Goal: Information Seeking & Learning: Learn about a topic

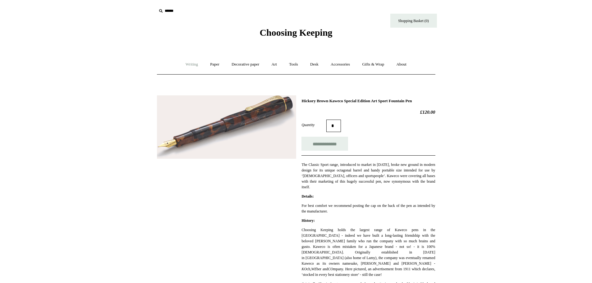
click at [186, 64] on link "Writing +" at bounding box center [192, 64] width 24 height 16
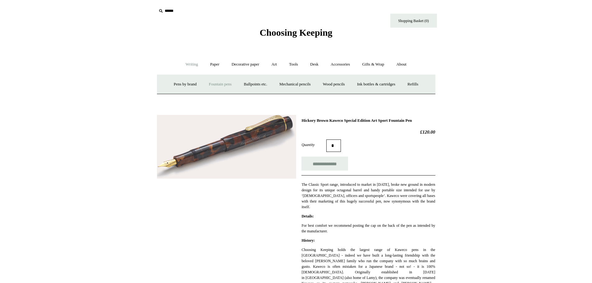
click at [216, 83] on link "Fountain pens +" at bounding box center [220, 84] width 34 height 16
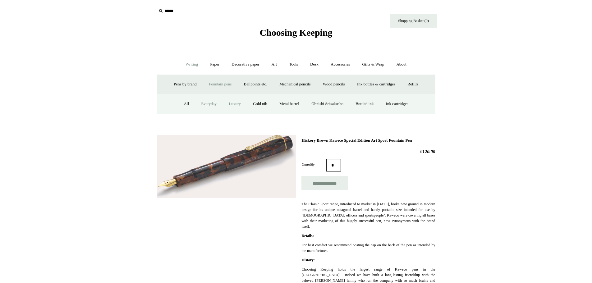
click at [233, 104] on link "Luxury" at bounding box center [234, 104] width 23 height 16
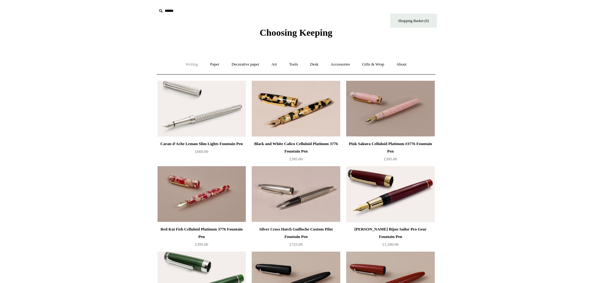
click at [186, 66] on link "Writing +" at bounding box center [192, 64] width 24 height 16
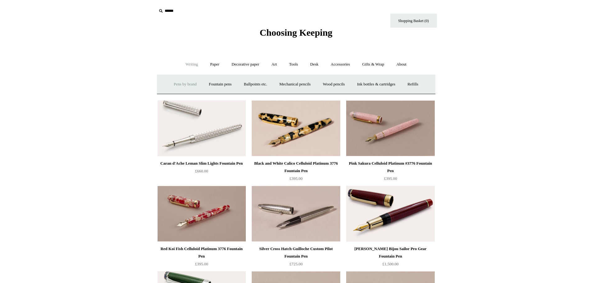
click at [182, 85] on link "Pens by brand +" at bounding box center [185, 84] width 34 height 16
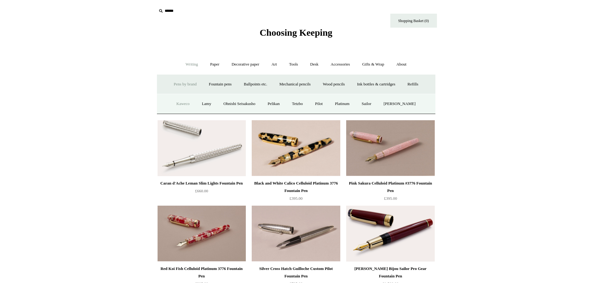
click at [185, 103] on link "Kaweco" at bounding box center [183, 104] width 25 height 16
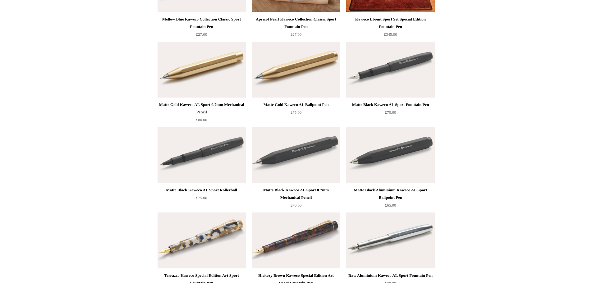
scroll to position [1554, 0]
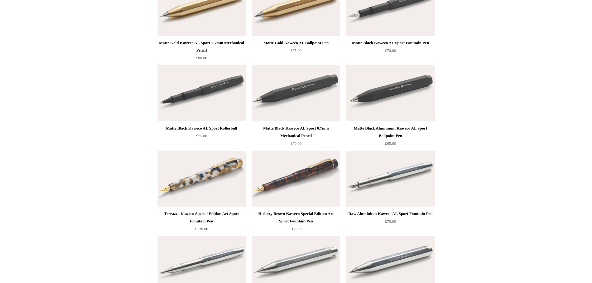
click at [216, 168] on img at bounding box center [202, 179] width 88 height 56
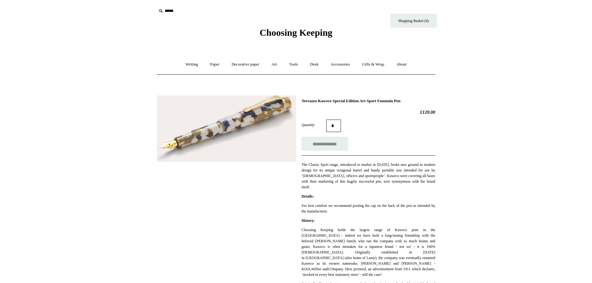
click at [227, 131] on img at bounding box center [226, 128] width 139 height 67
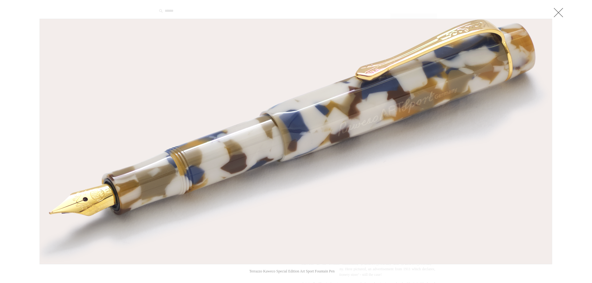
click at [560, 13] on link at bounding box center [558, 12] width 12 height 12
